Goal: Contribute content

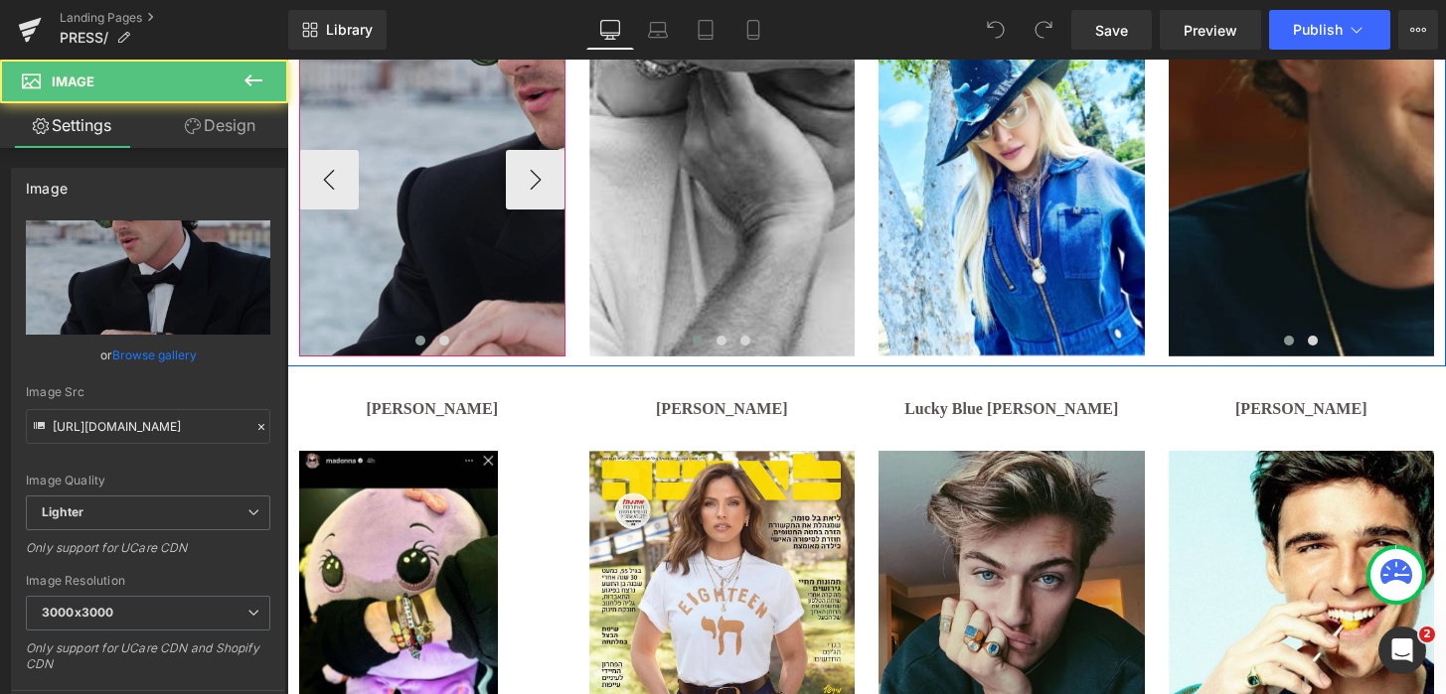
click at [444, 234] on img at bounding box center [581, 180] width 564 height 353
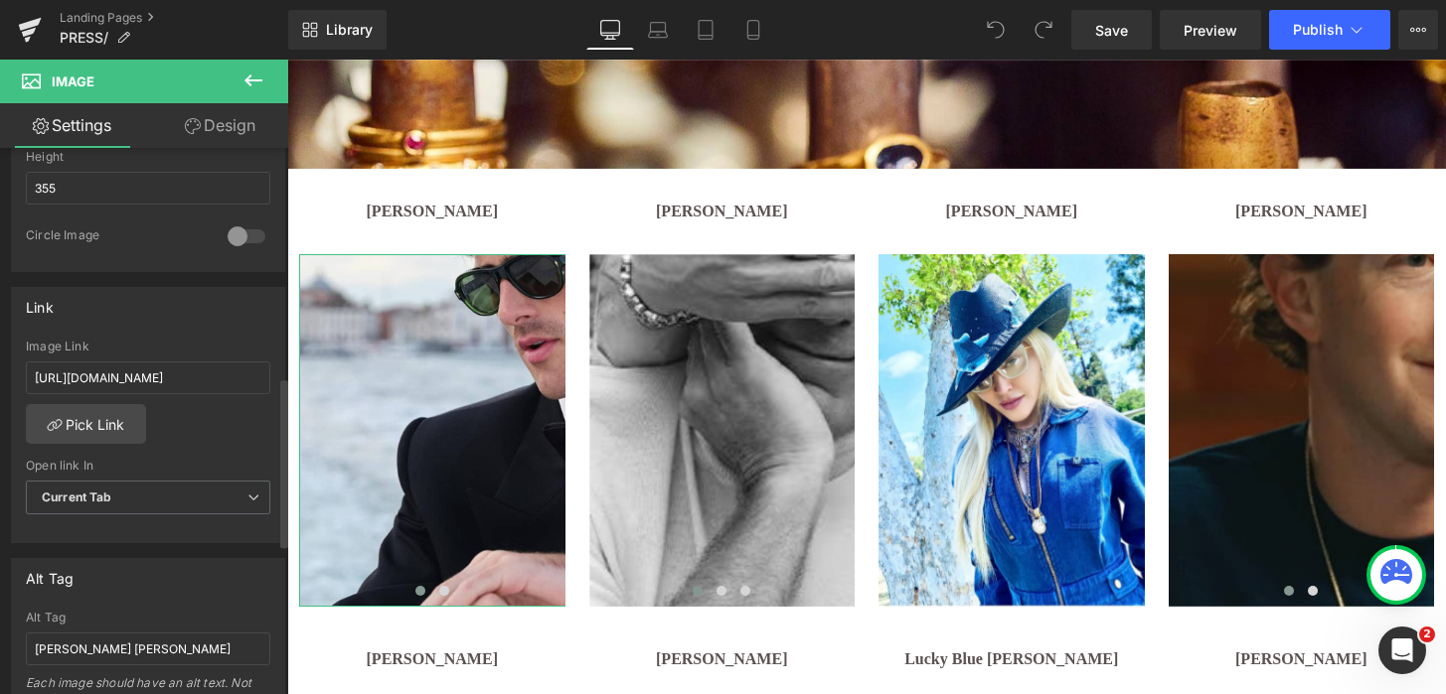
scroll to position [735, 0]
click at [149, 365] on input "[URL][DOMAIN_NAME]" at bounding box center [148, 376] width 244 height 33
type input "[URL][DOMAIN_NAME][PERSON_NAME][PERSON_NAME]"
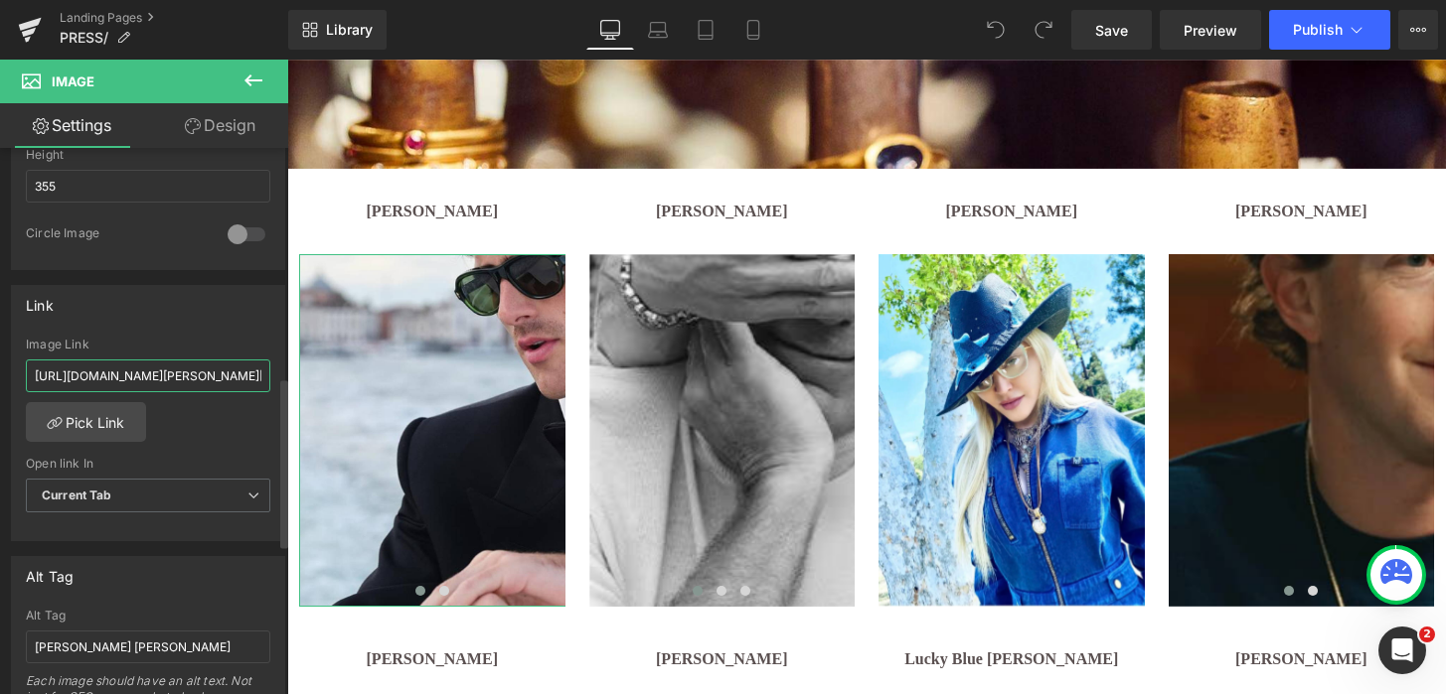
scroll to position [0, 222]
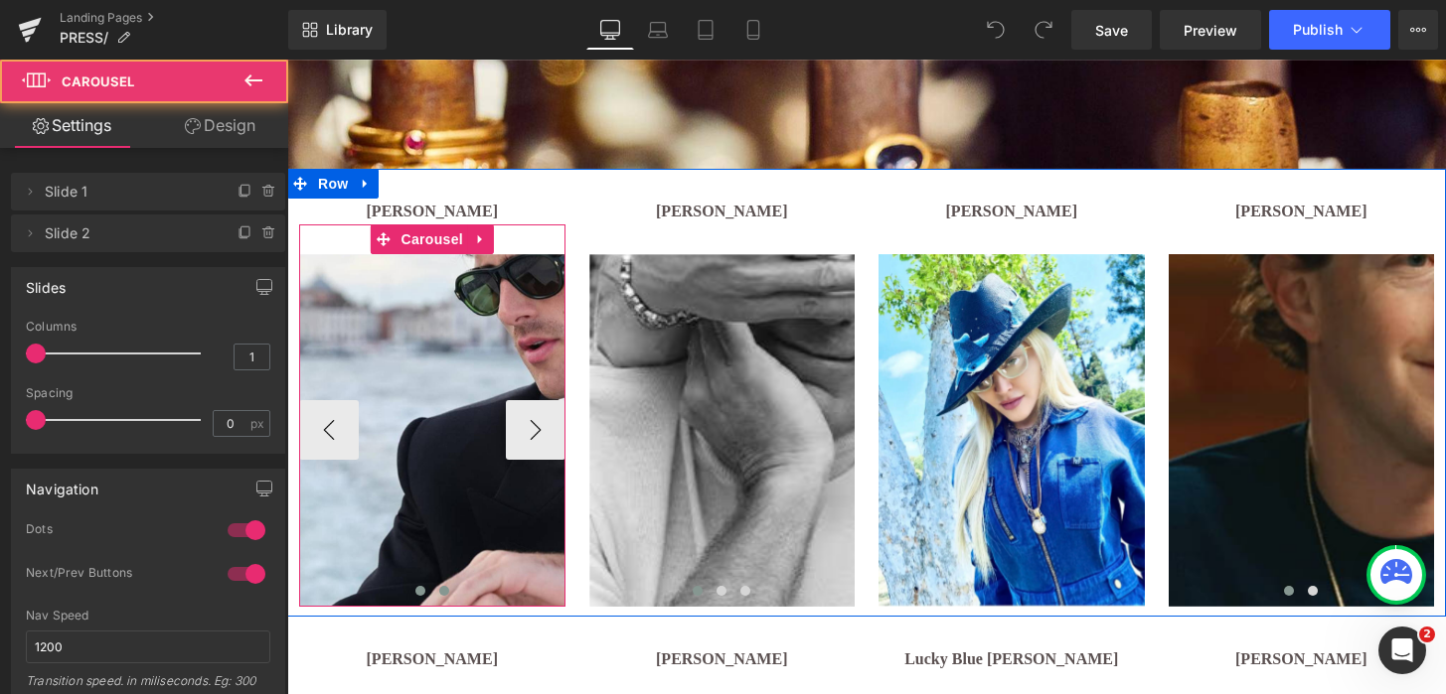
click at [442, 587] on span at bounding box center [444, 591] width 10 height 10
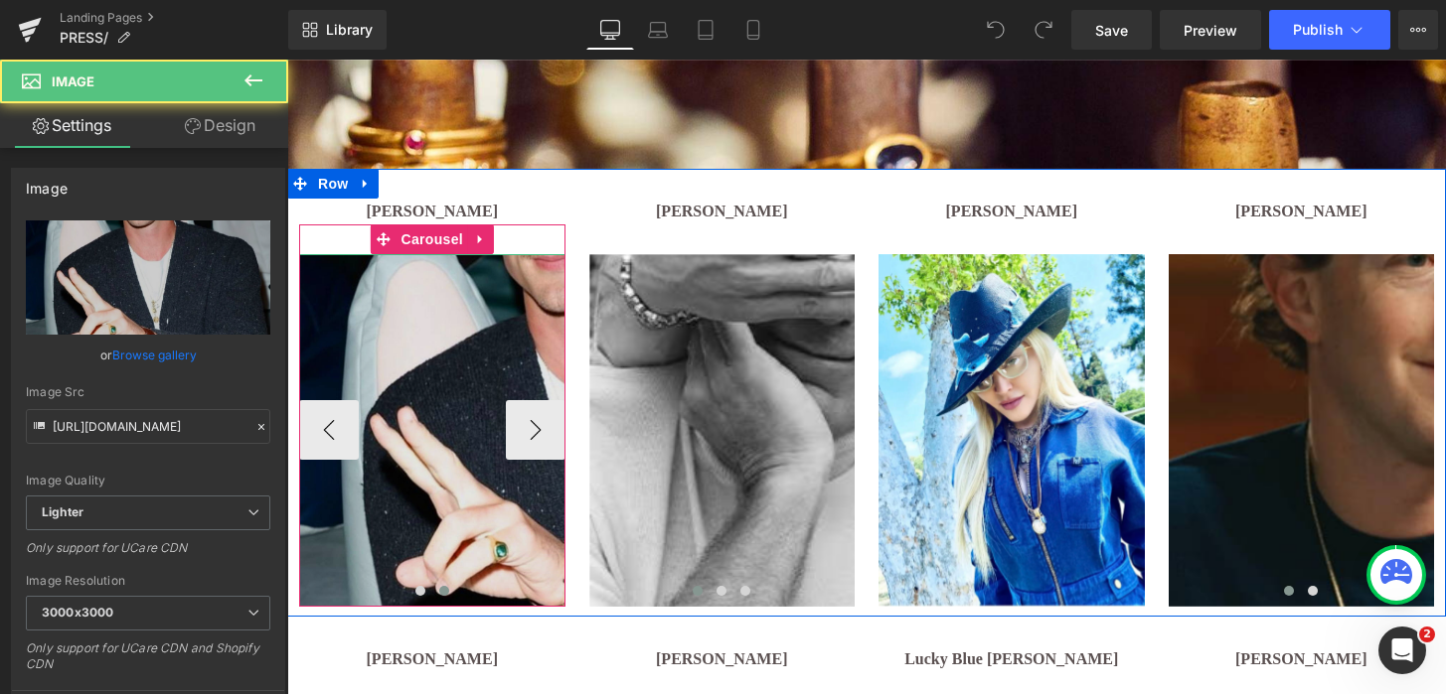
click at [419, 360] on img at bounding box center [581, 430] width 564 height 353
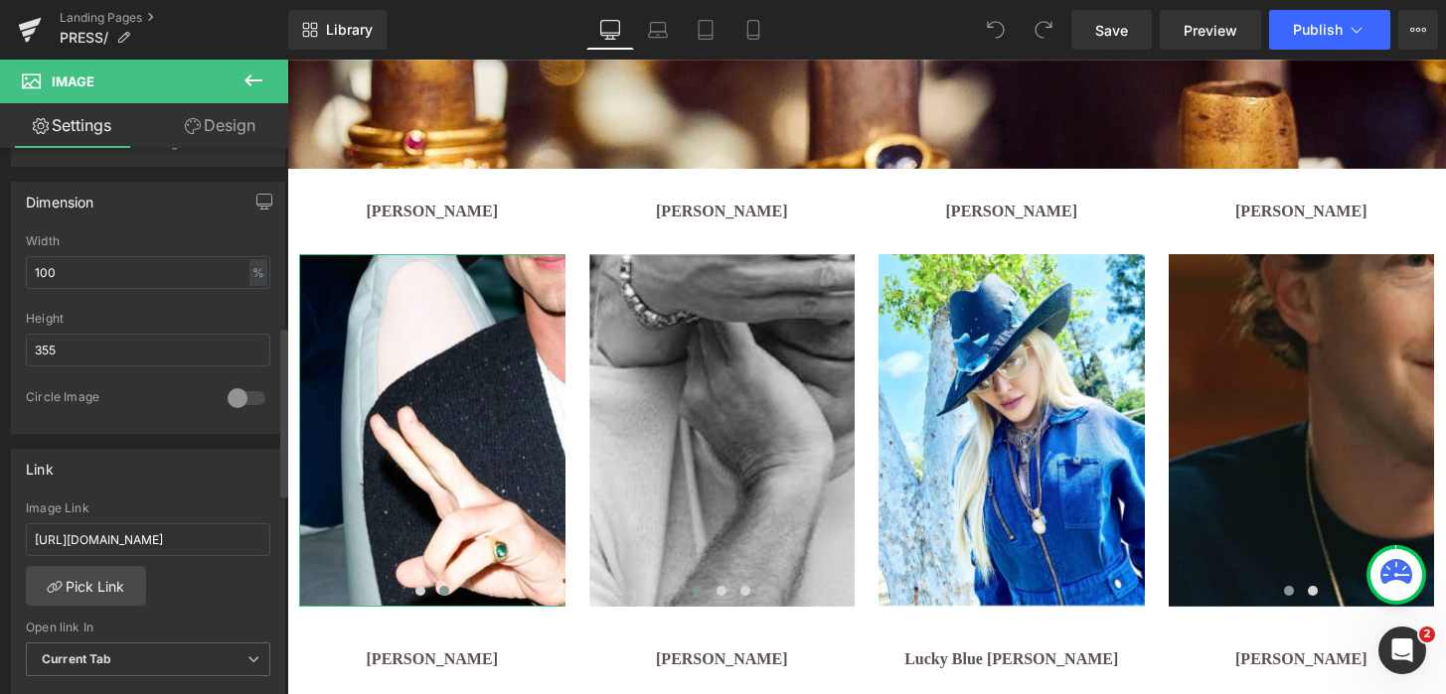
scroll to position [579, 0]
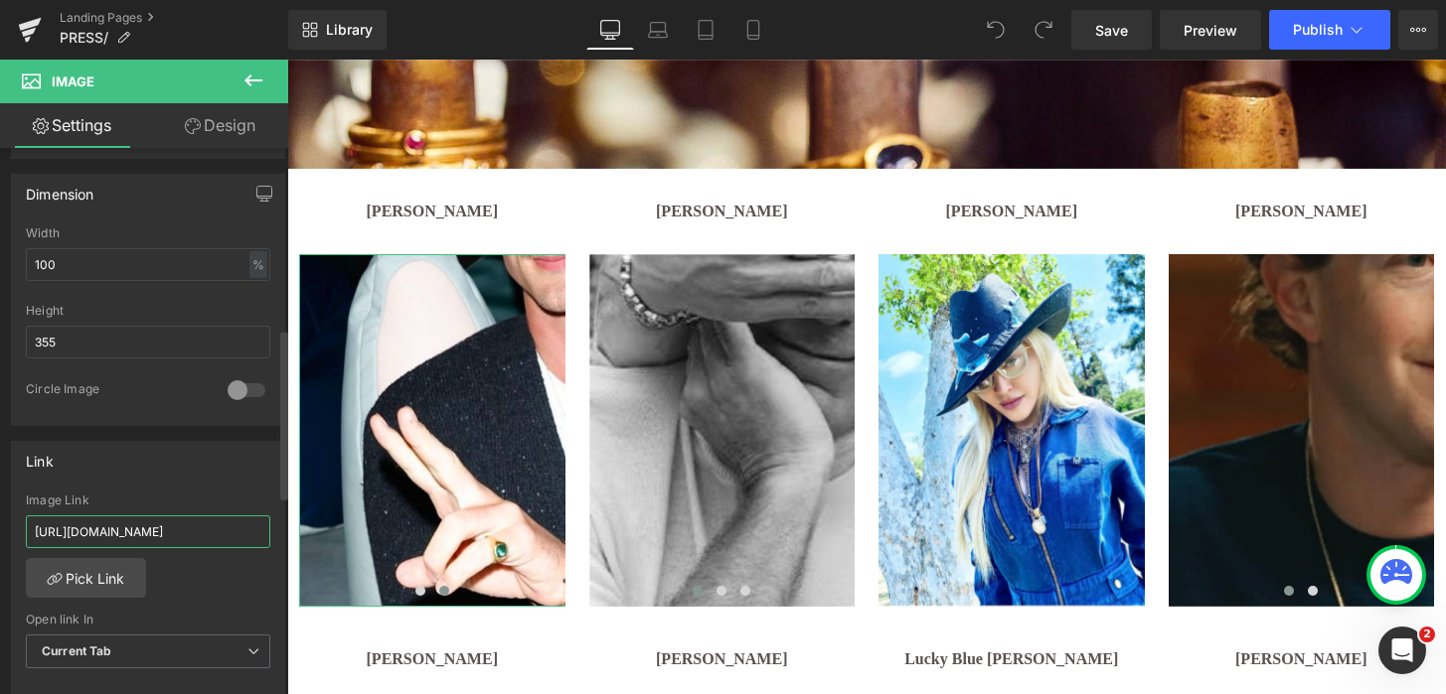
click at [167, 532] on input "[URL][DOMAIN_NAME]" at bounding box center [148, 532] width 244 height 33
paste input "[DOMAIN_NAME][URL][PERSON_NAME][PERSON_NAME]"
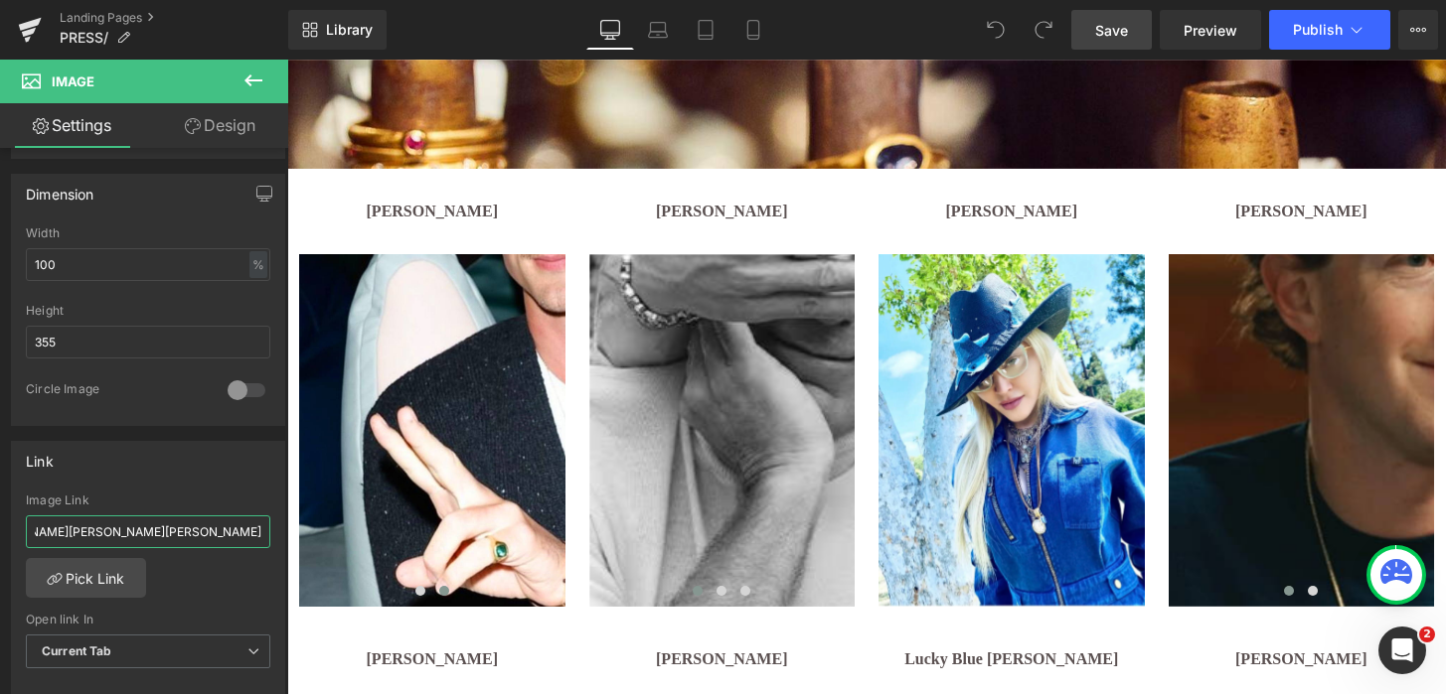
type input "[URL][DOMAIN_NAME][PERSON_NAME][PERSON_NAME]"
click at [1116, 28] on span "Save" at bounding box center [1111, 30] width 33 height 21
click at [1096, 27] on span "Save" at bounding box center [1111, 30] width 33 height 21
click at [1297, 17] on button "Publish" at bounding box center [1329, 30] width 121 height 40
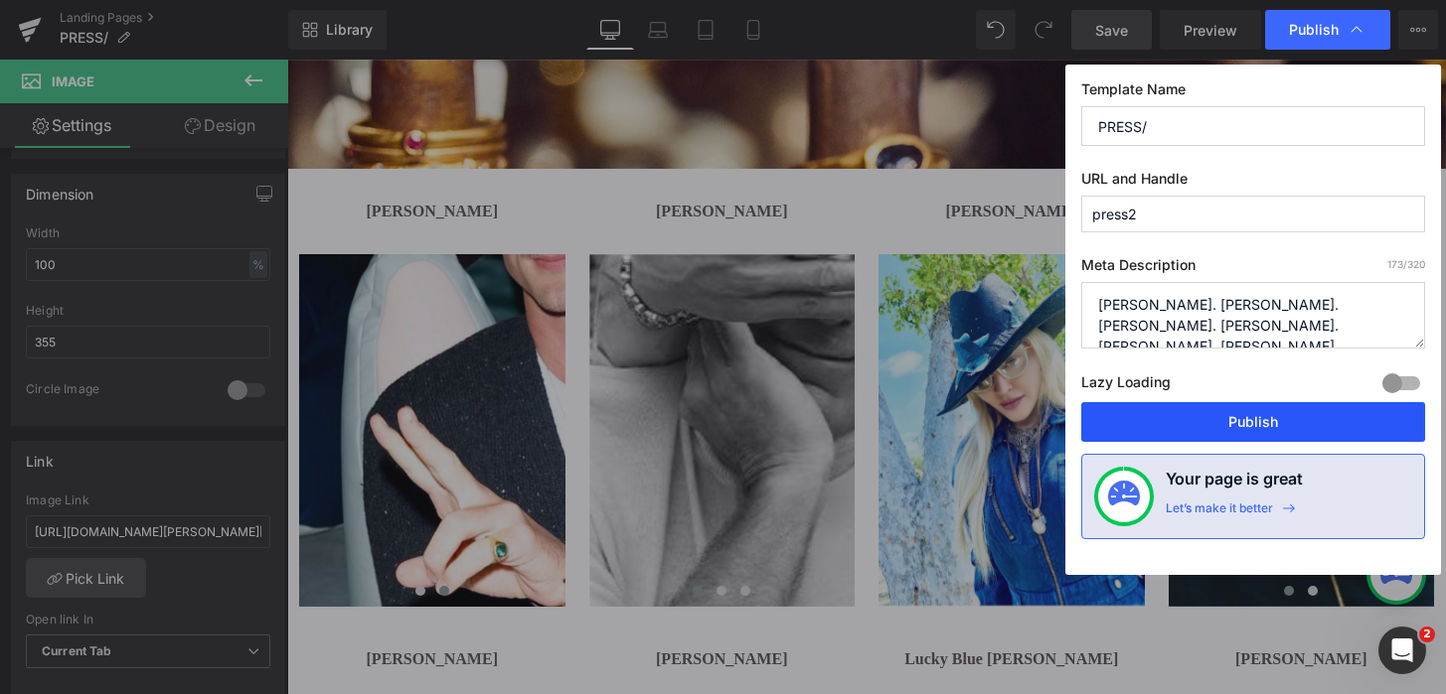
drag, startPoint x: 1271, startPoint y: 439, endPoint x: 1271, endPoint y: 427, distance: 11.9
click at [1271, 427] on button "Publish" at bounding box center [1253, 422] width 344 height 40
